Goal: Obtain resource: Download file/media

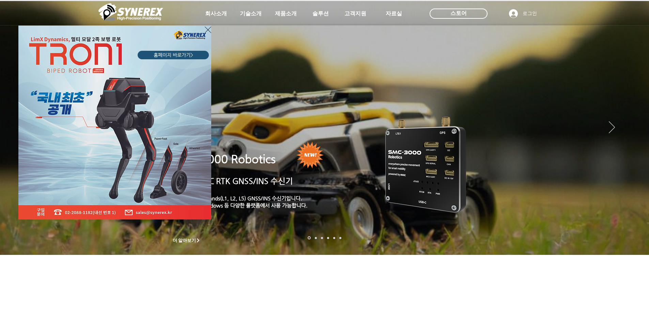
click at [285, 15] on div "LimX Dinamics" at bounding box center [324, 161] width 649 height 322
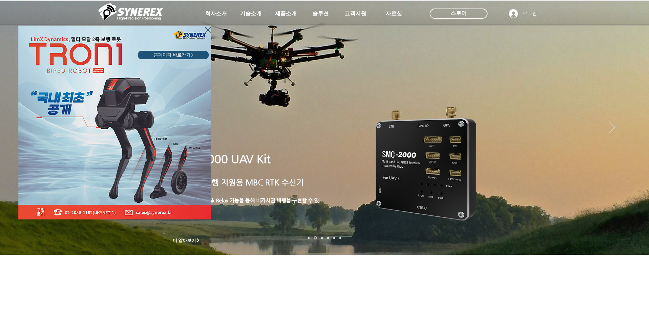
click at [209, 29] on icon "사이트로 돌아가기" at bounding box center [208, 30] width 6 height 9
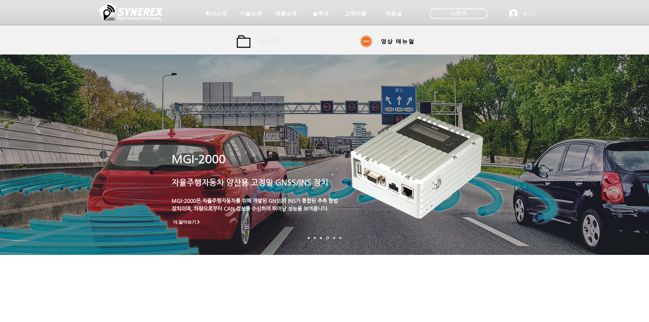
click at [267, 44] on span "매뉴얼" at bounding box center [269, 41] width 19 height 7
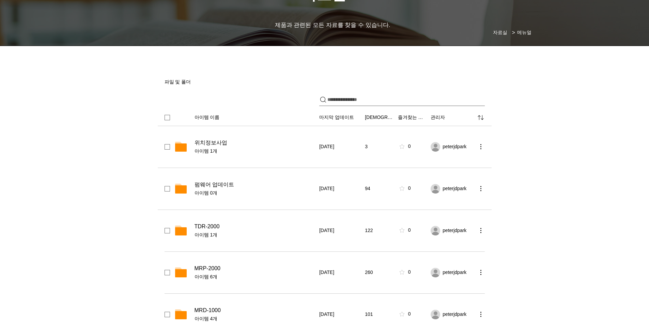
scroll to position [56, 0]
click at [213, 144] on span "위치정보사업" at bounding box center [211, 143] width 33 height 7
